Goal: Information Seeking & Learning: Learn about a topic

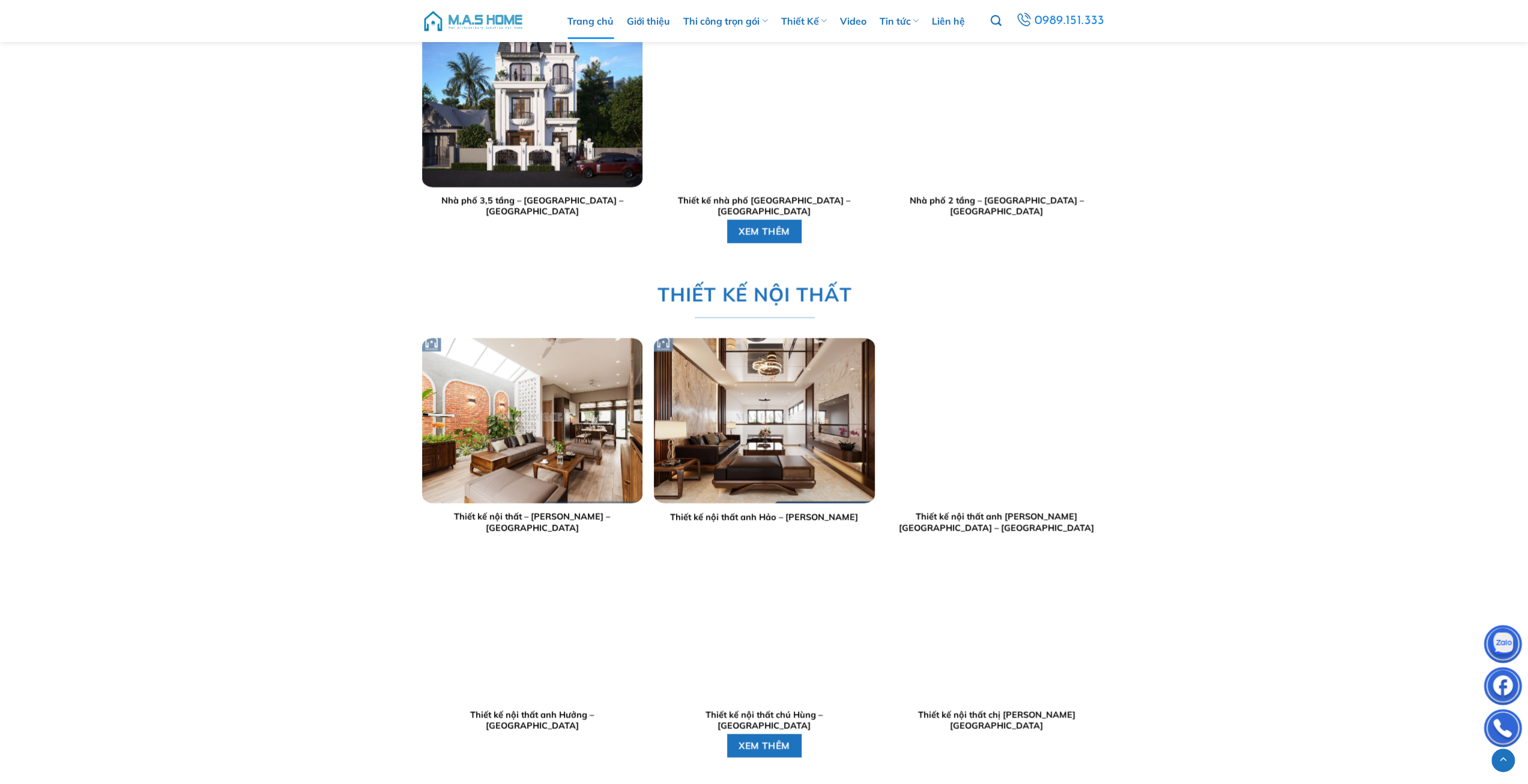
scroll to position [2693, 0]
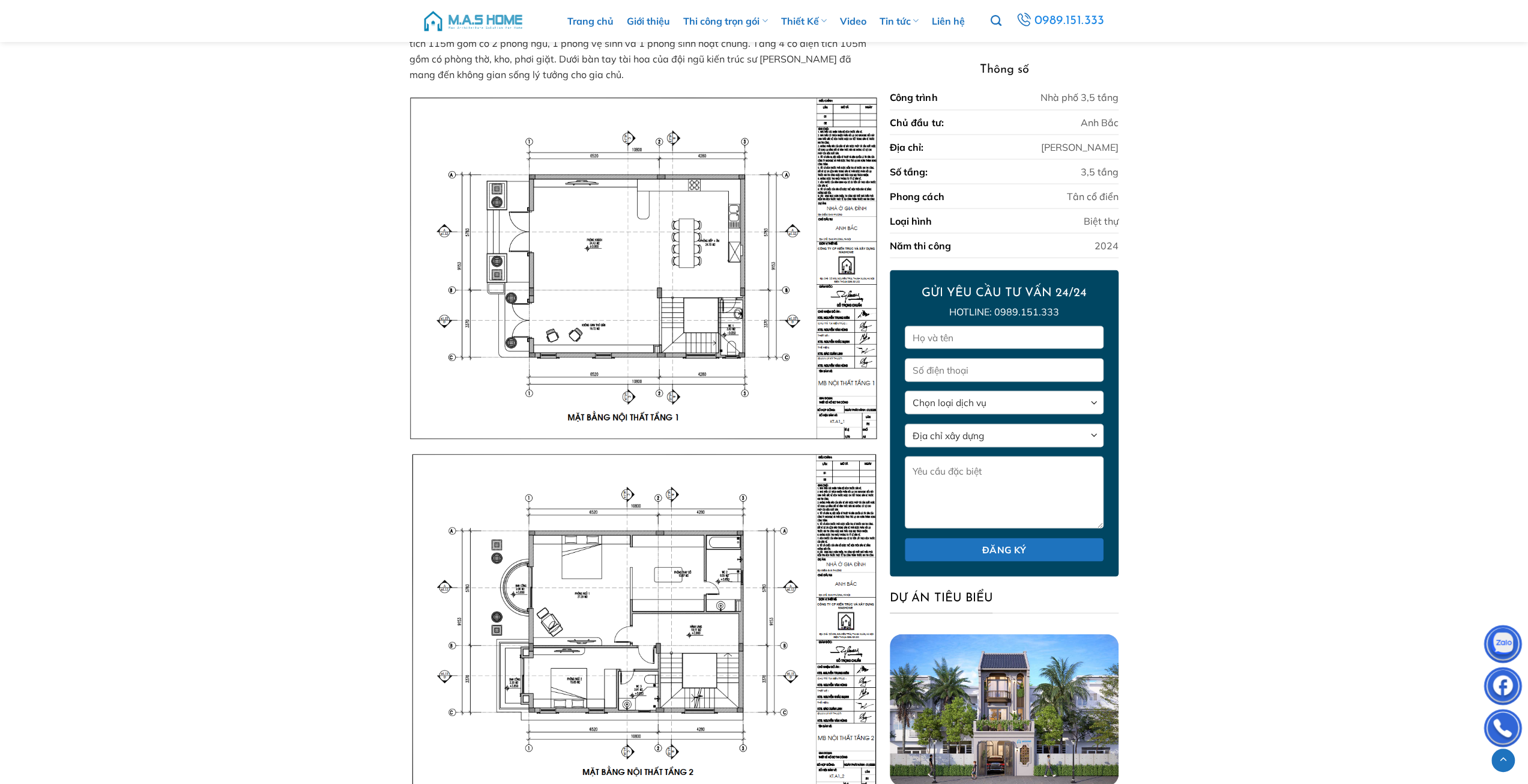
scroll to position [2014, 0]
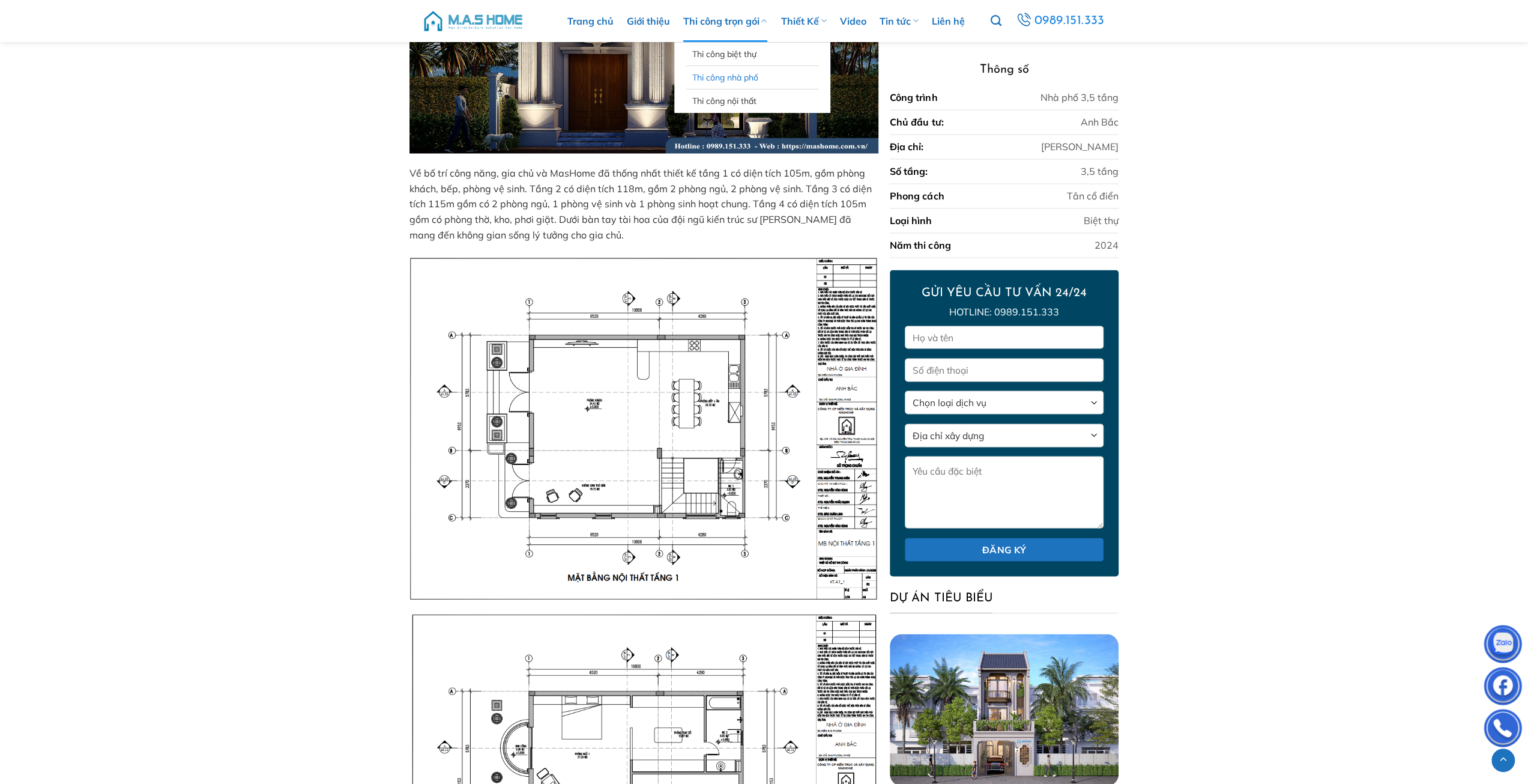
click at [737, 76] on link "Thi công nhà phố" at bounding box center [752, 76] width 121 height 23
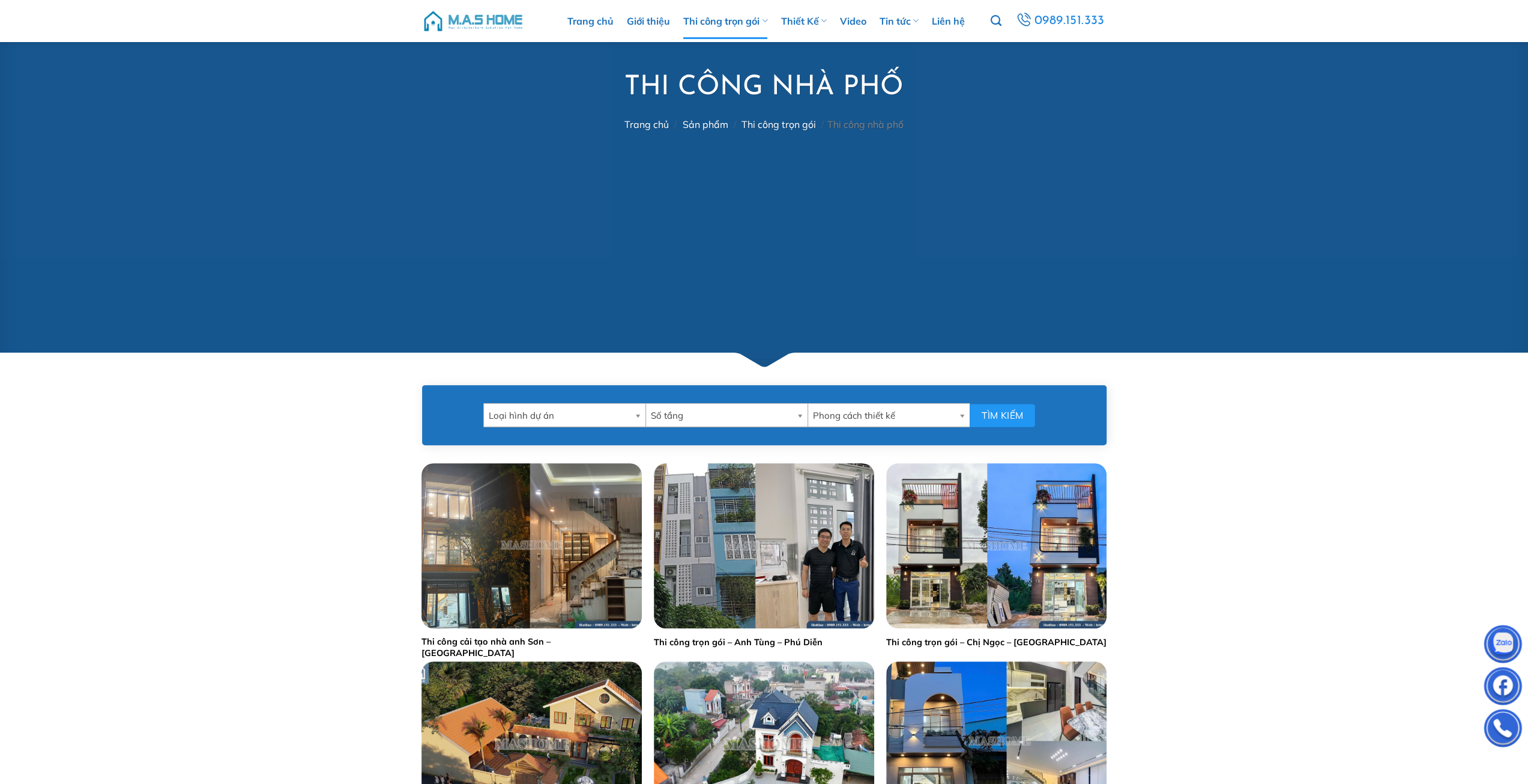
scroll to position [400, 0]
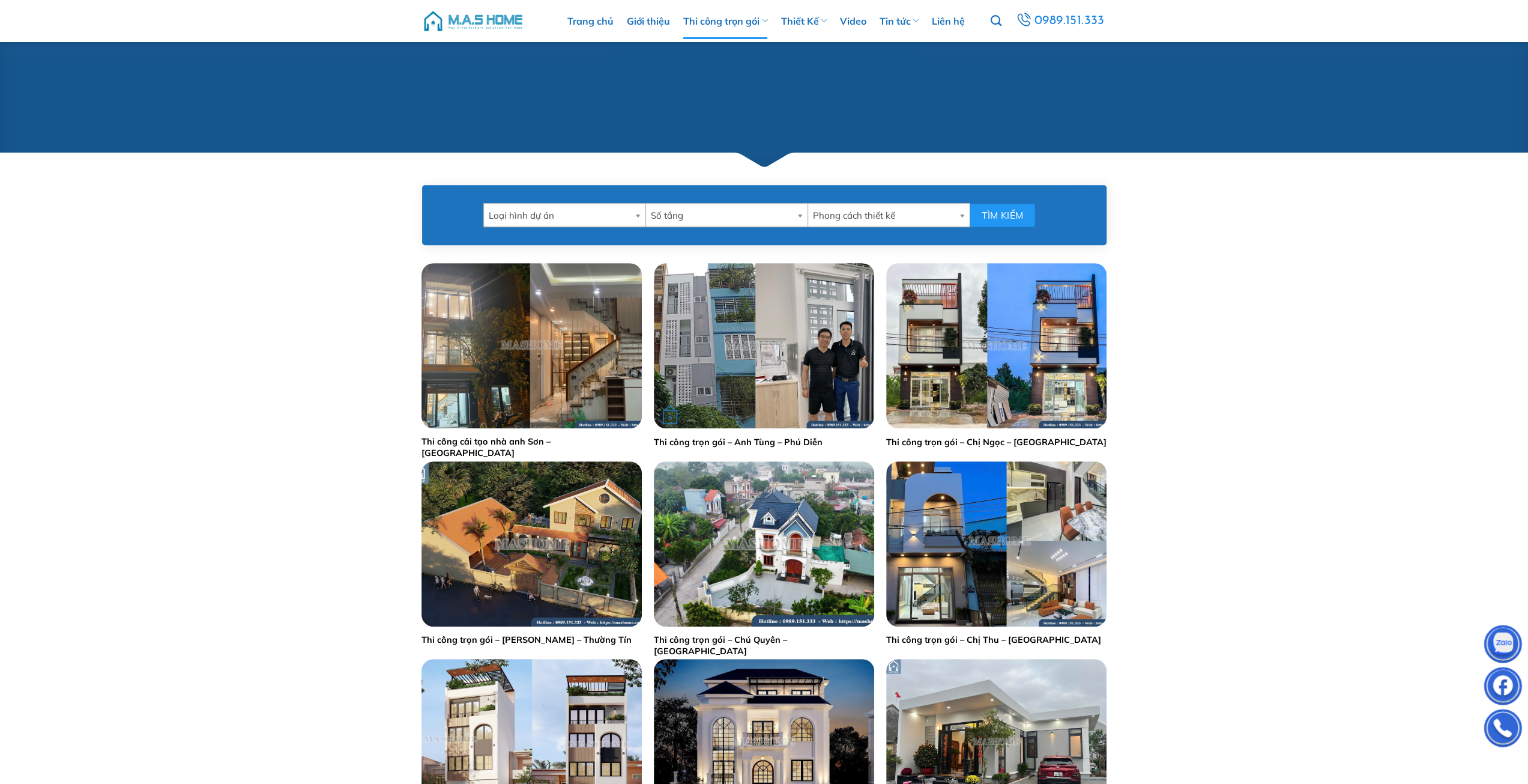
click at [786, 351] on img "Thi công trọn gói - Anh Tùng - Phú Diễn" at bounding box center [764, 345] width 221 height 165
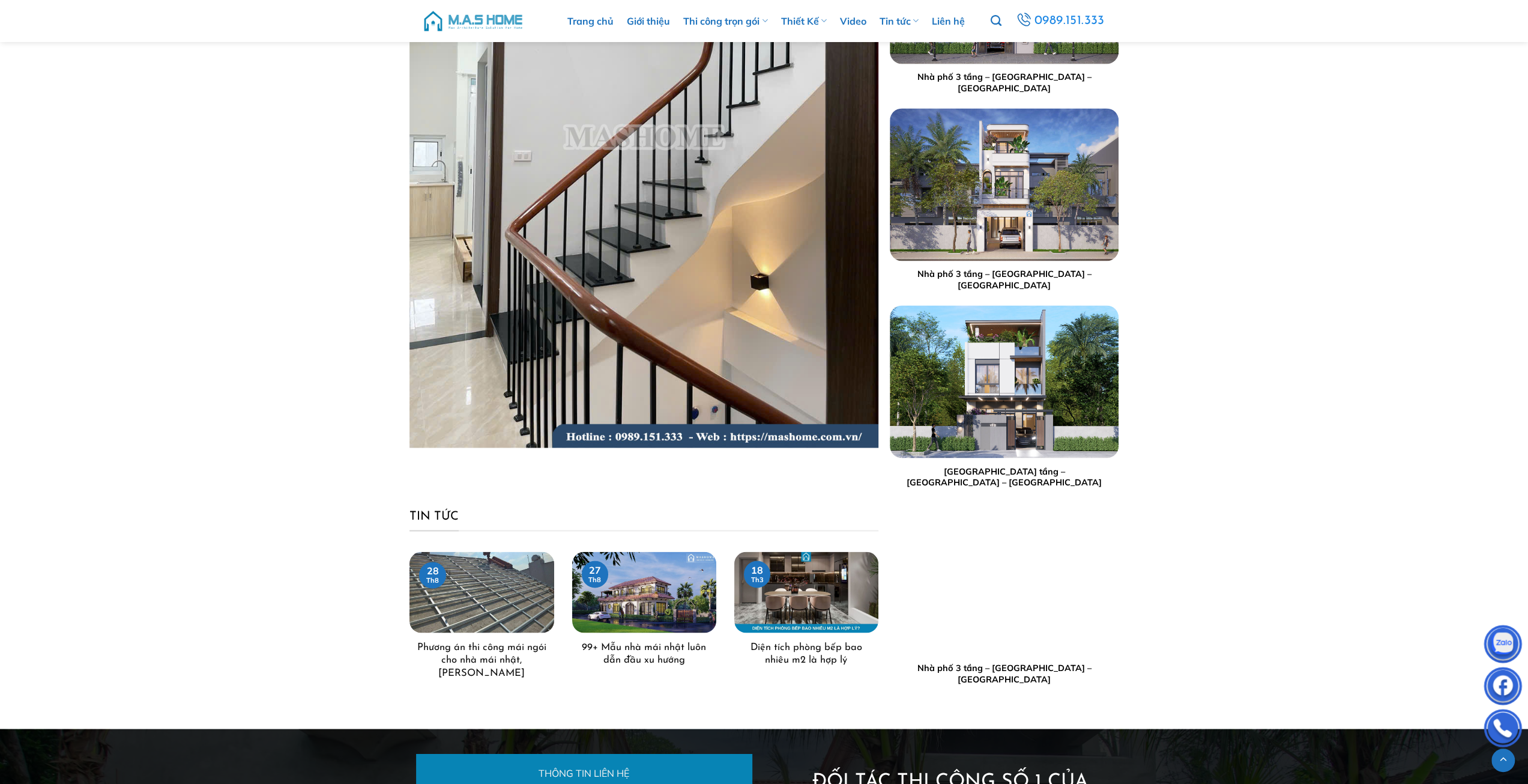
scroll to position [6259, 0]
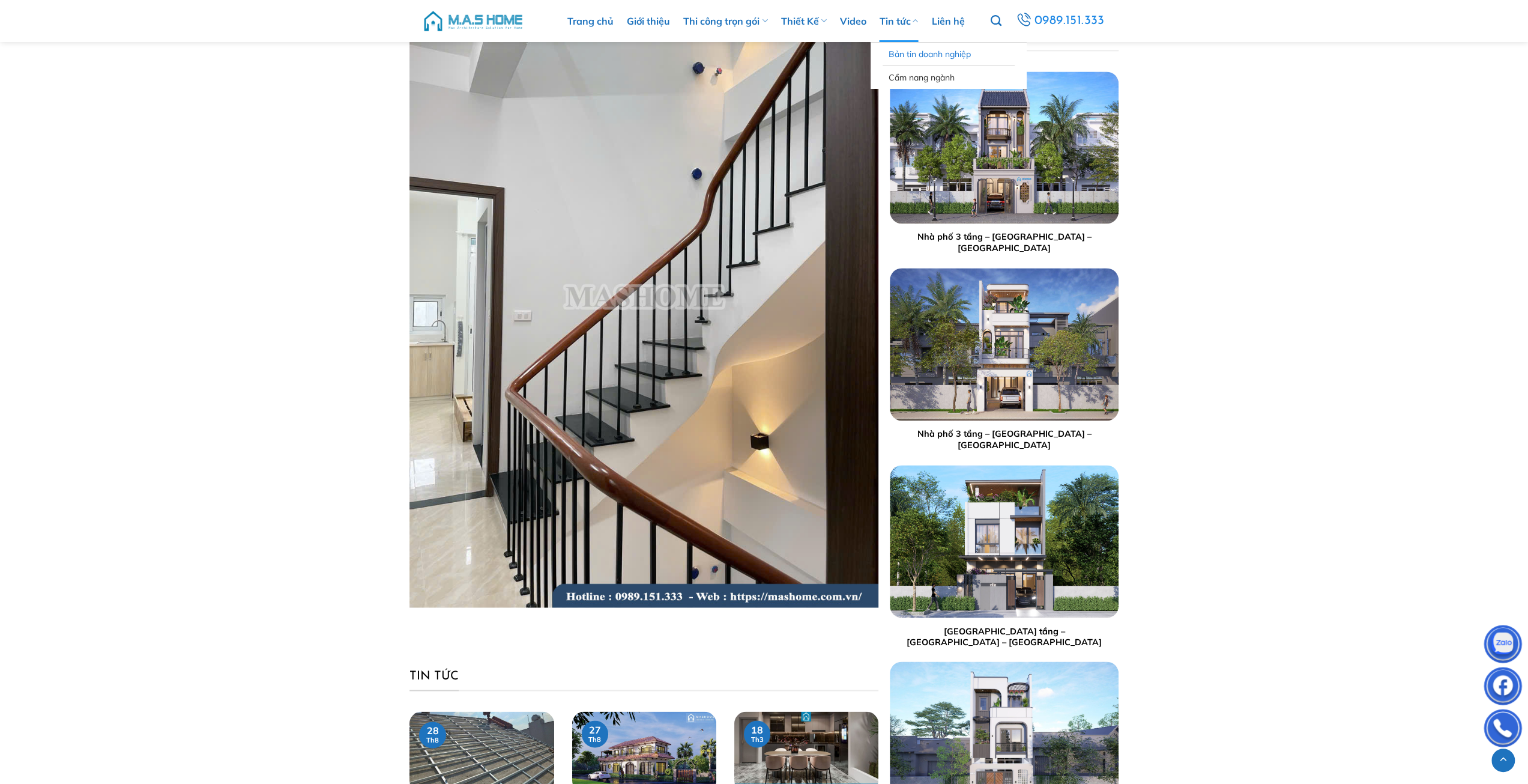
click at [911, 49] on link "Bản tin doanh nghiệp" at bounding box center [949, 54] width 121 height 23
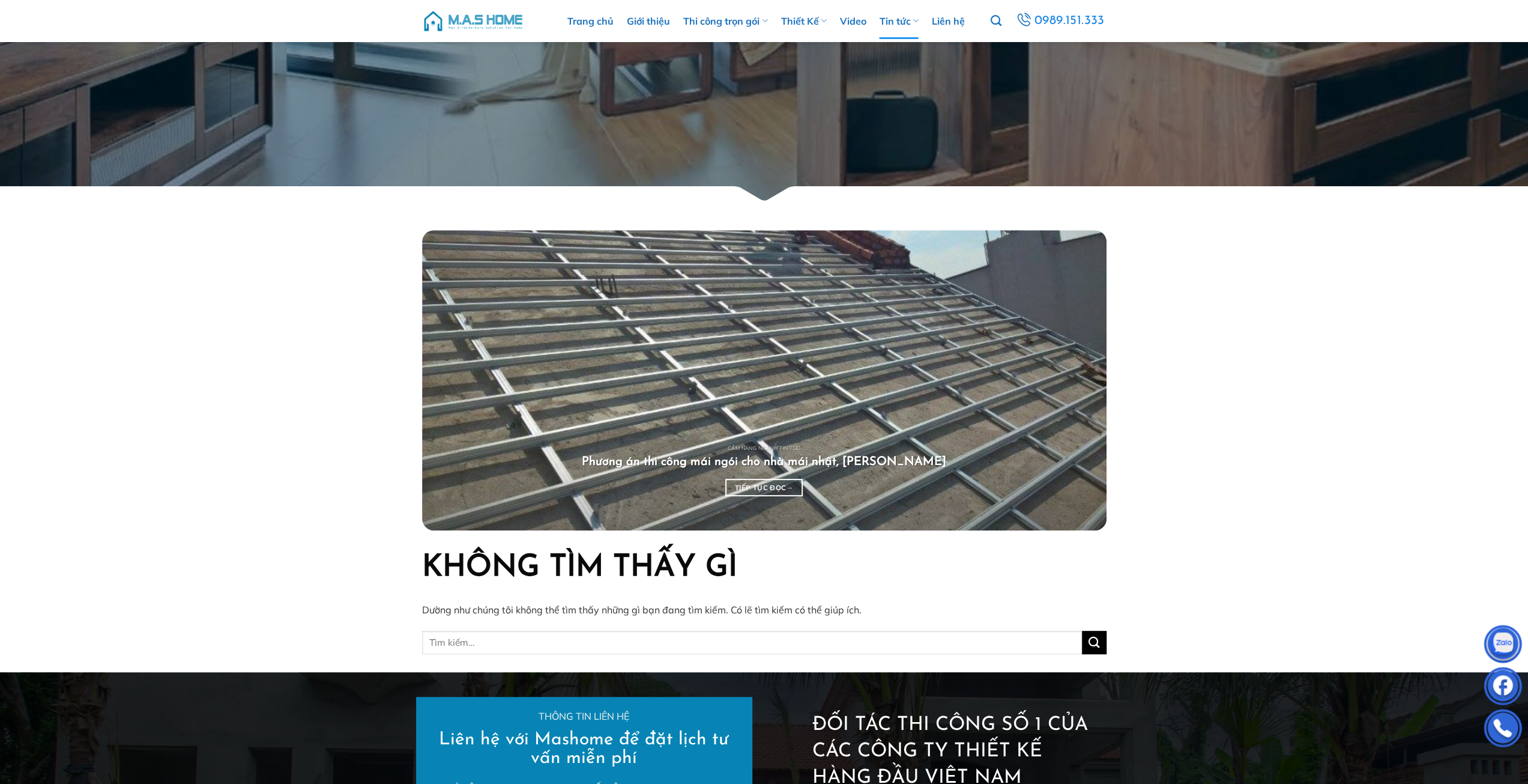
scroll to position [307, 0]
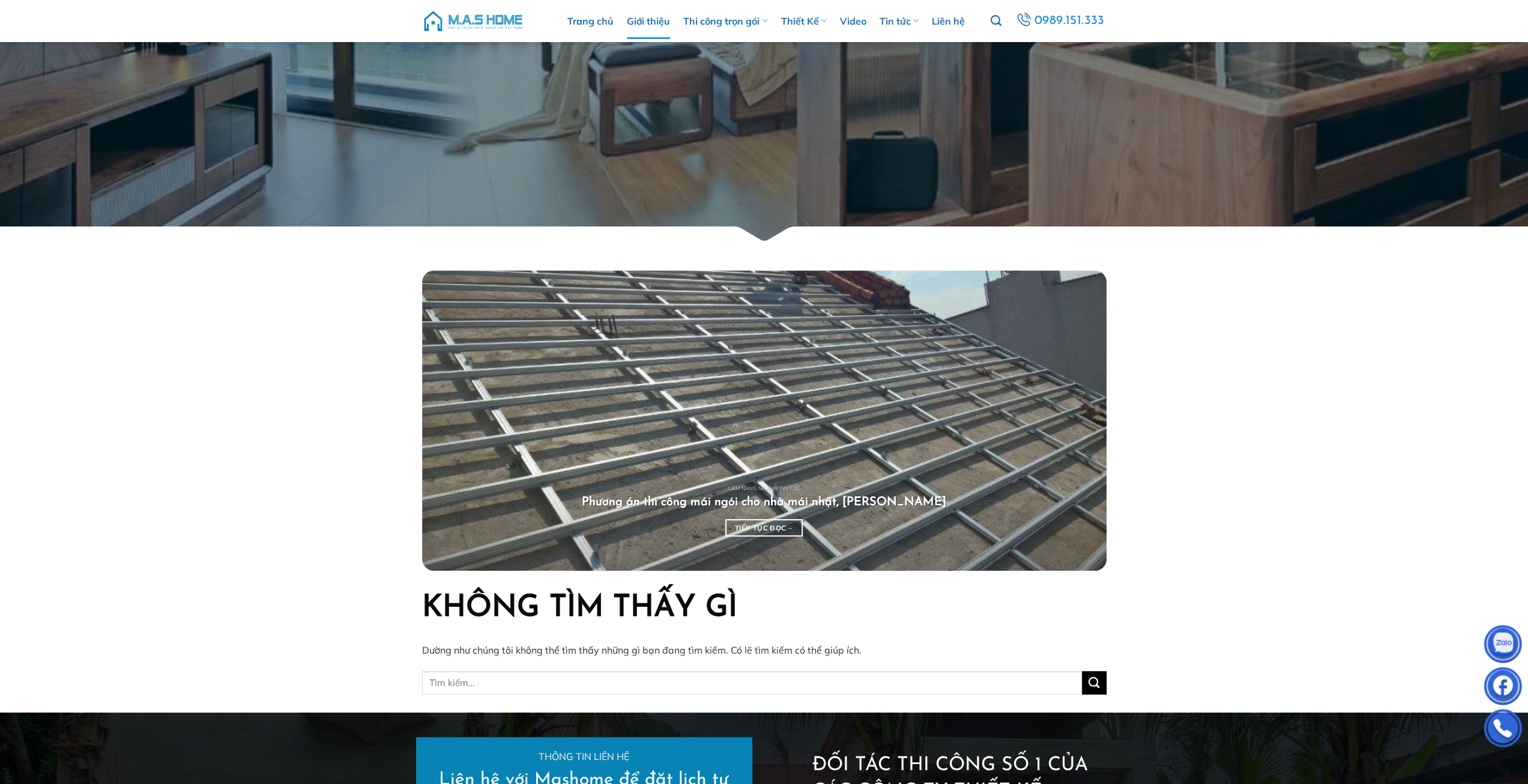
click at [643, 23] on link "Giới thiệu" at bounding box center [649, 21] width 43 height 36
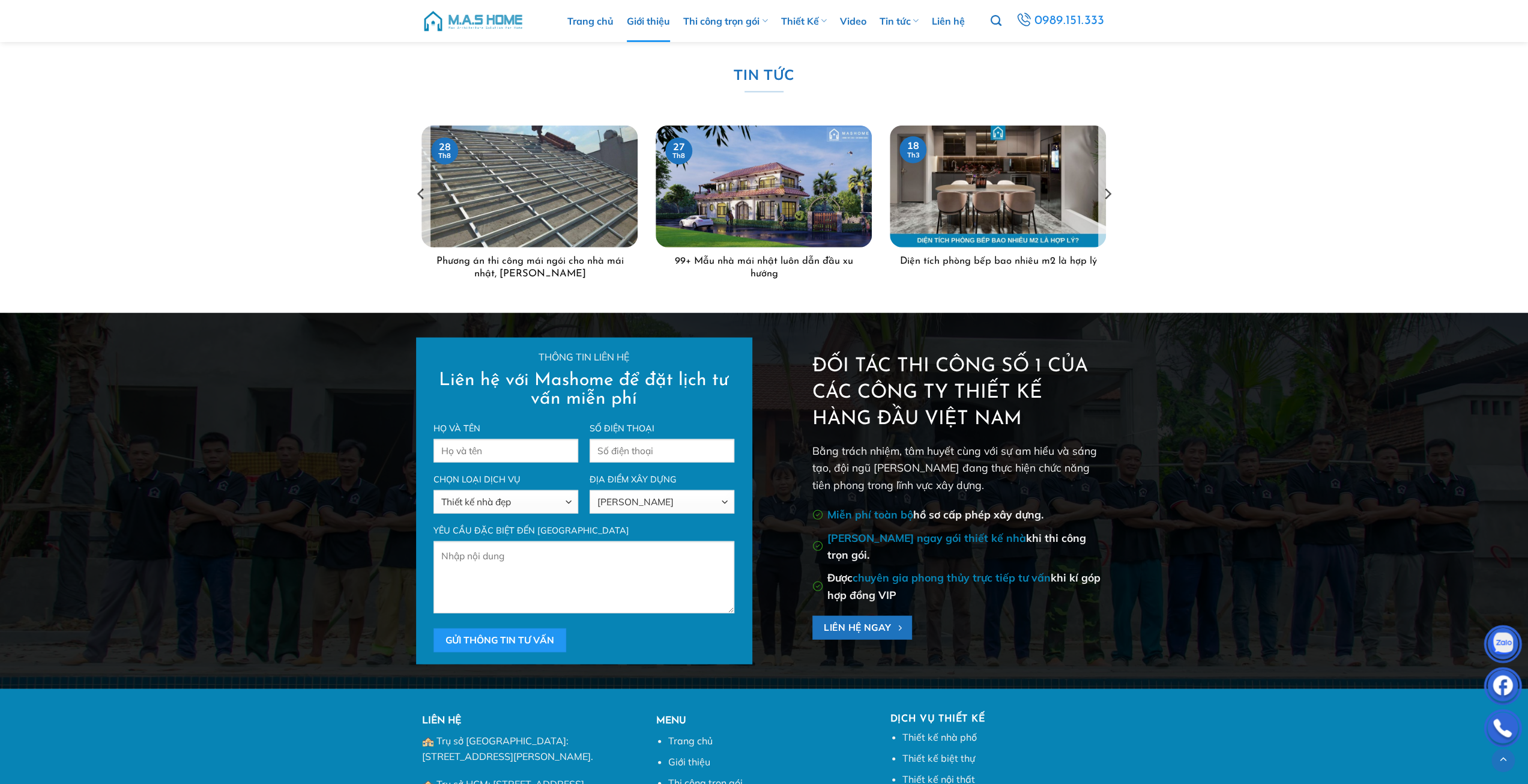
scroll to position [3112, 0]
